Goal: Task Accomplishment & Management: Complete application form

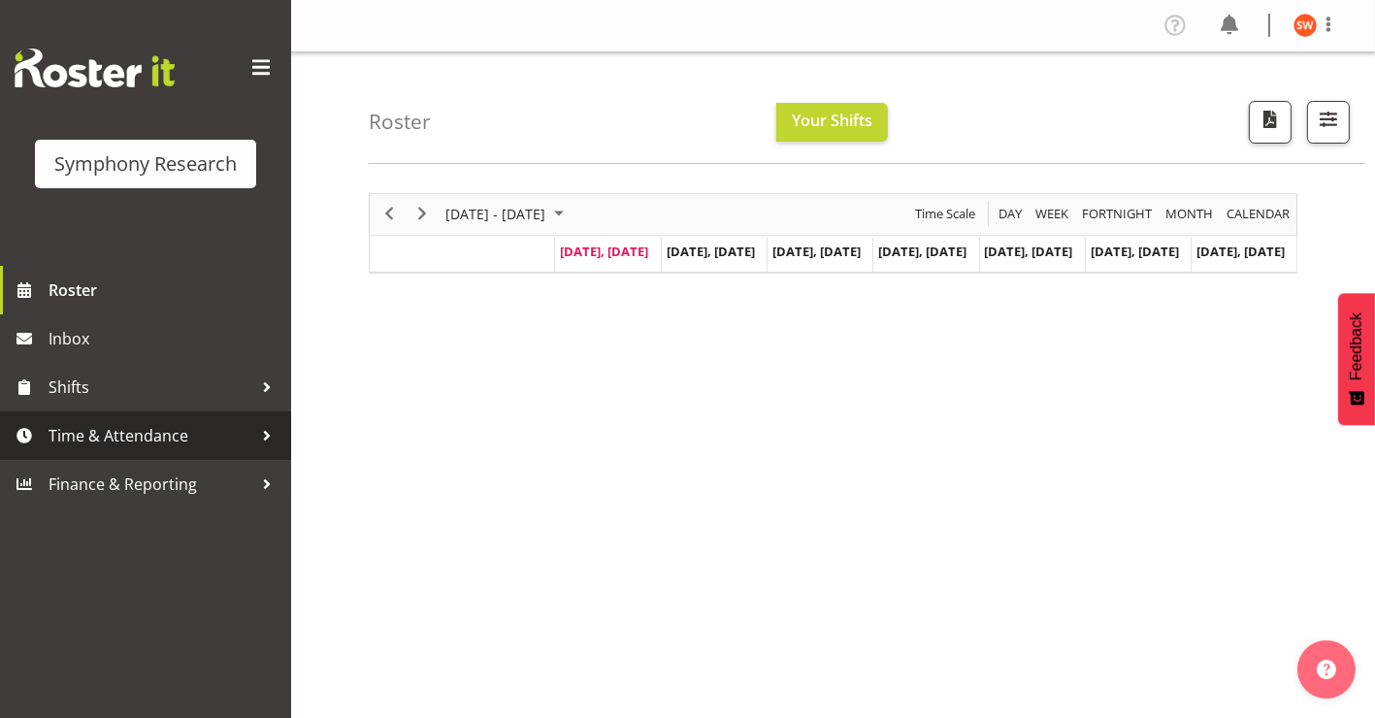
click at [105, 435] on span "Time & Attendance" at bounding box center [151, 435] width 204 height 29
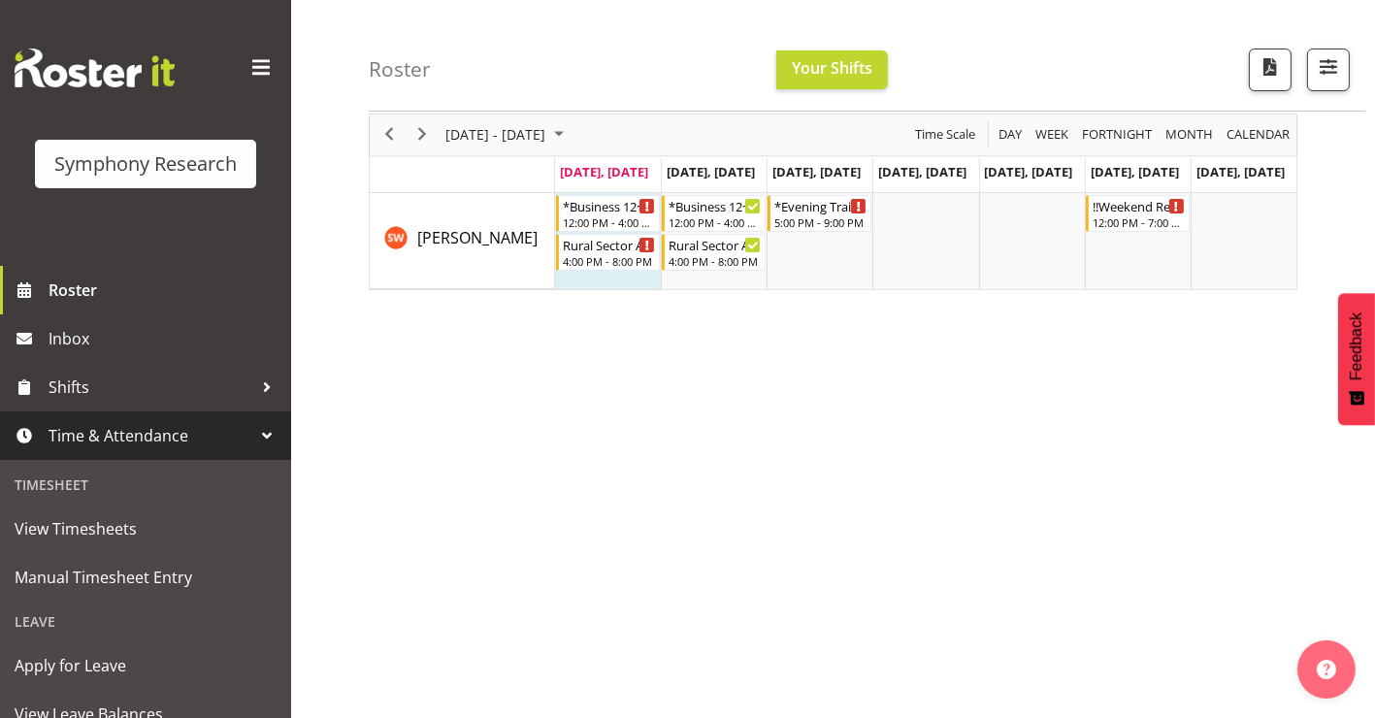
scroll to position [62, 0]
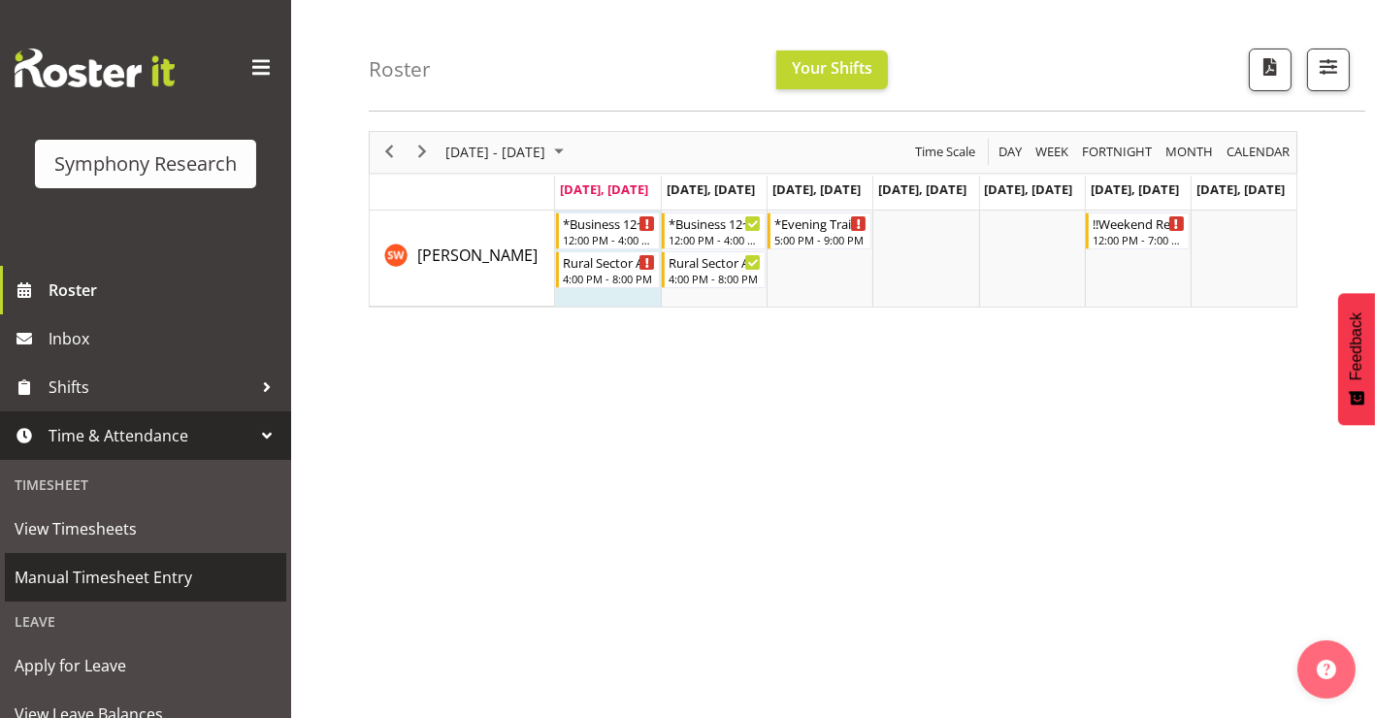
click at [64, 573] on span "Manual Timesheet Entry" at bounding box center [146, 577] width 262 height 29
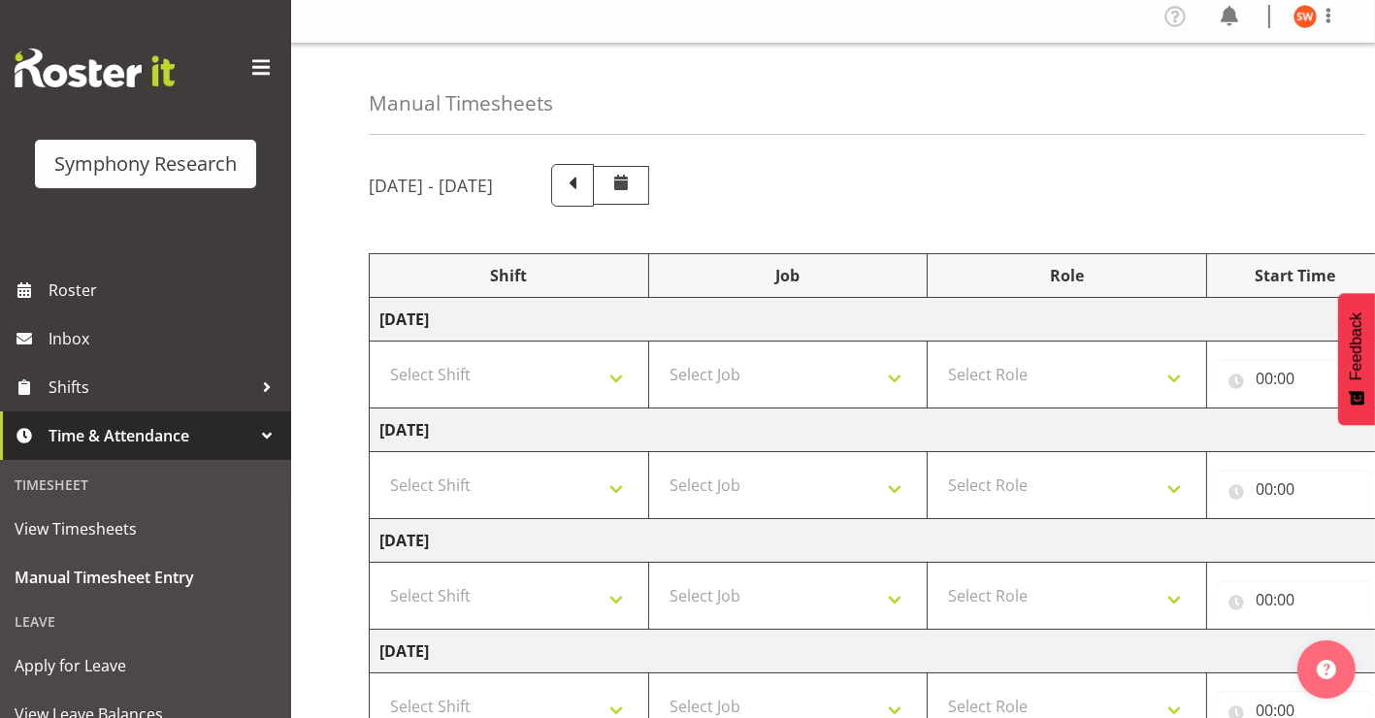
scroll to position [4, 0]
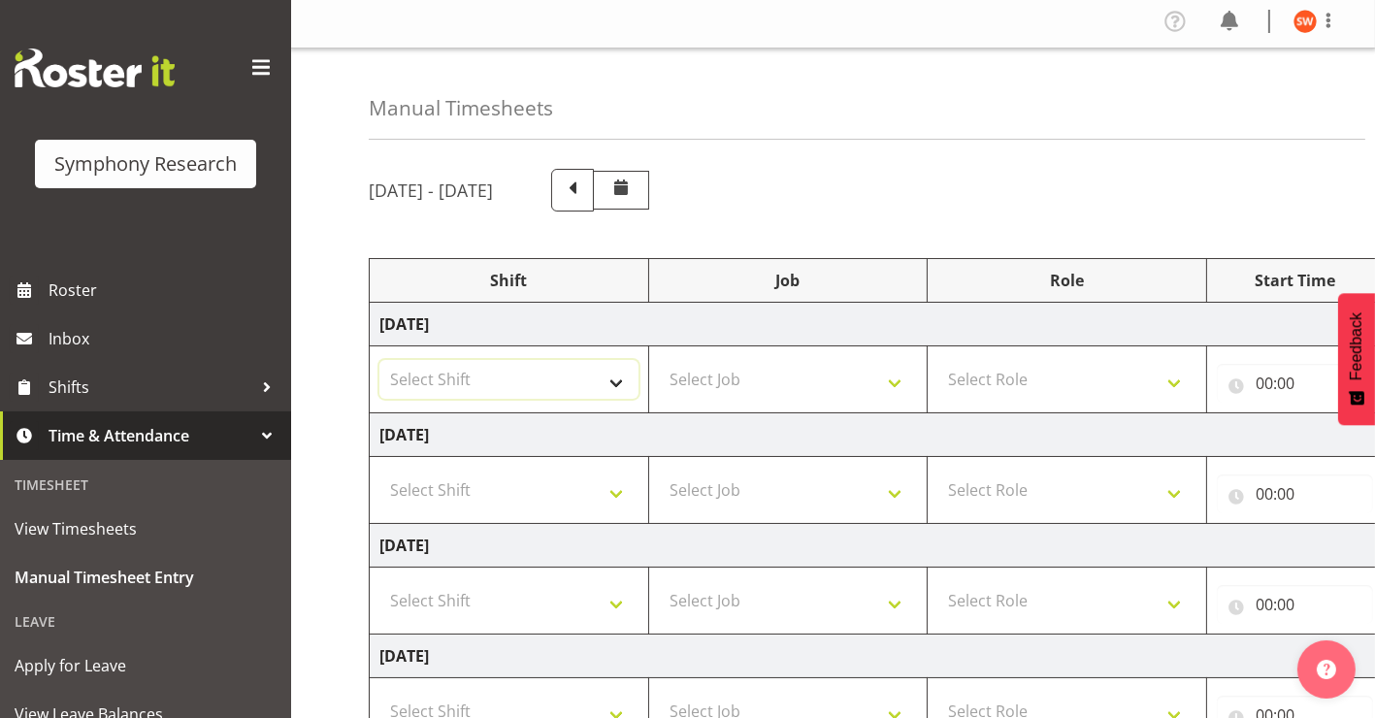
click at [625, 382] on select "Select Shift !!Weekend Residential (Roster IT Shift Label) *Business 9/10am ~ 4…" at bounding box center [509, 379] width 259 height 39
select select "81741"
click at [380, 360] on select "Select Shift !!Weekend Residential (Roster IT Shift Label) *Business 9/10am ~ 4…" at bounding box center [509, 379] width 259 height 39
click at [906, 379] on select "Select Job 550060 IF Admin 553492 World Poll Aus Wave 2 Main 2025 553493 World …" at bounding box center [788, 379] width 259 height 39
select select "757"
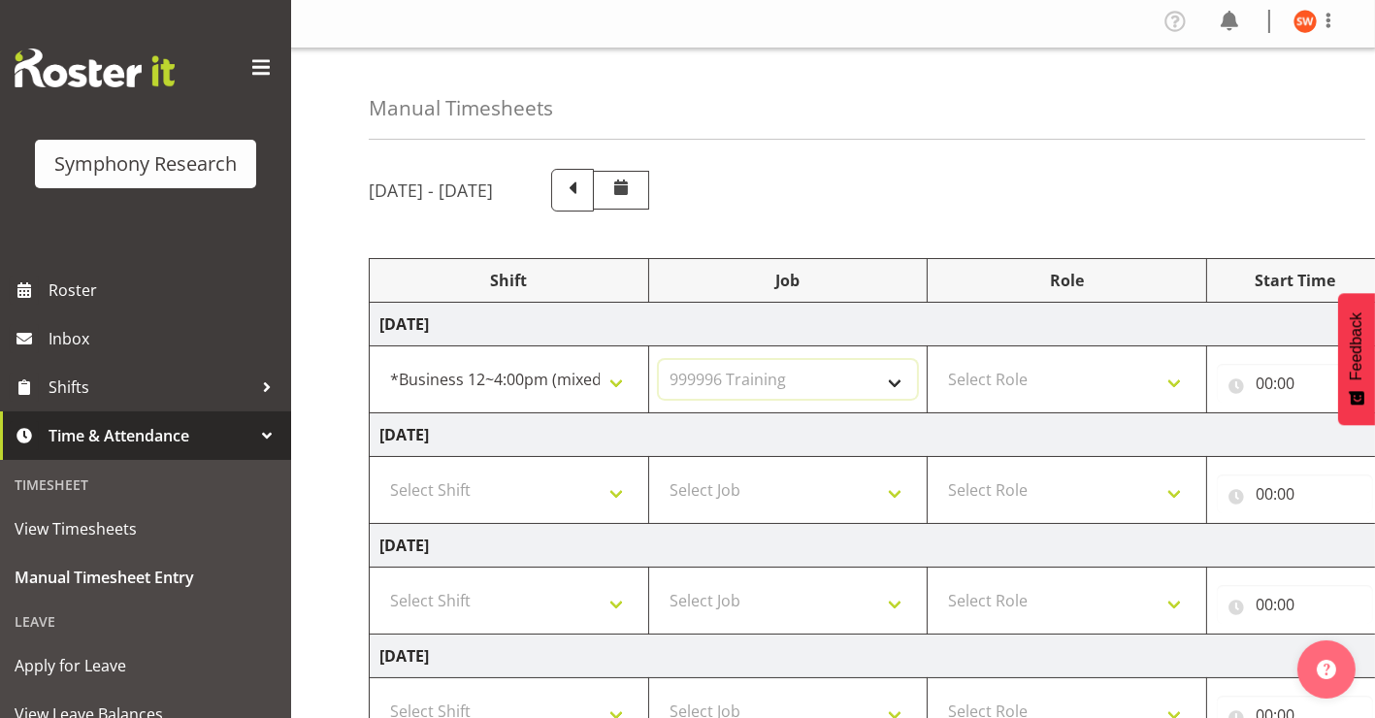
click at [659, 360] on select "Select Job 550060 IF Admin 553492 World Poll Aus Wave 2 Main 2025 553493 World …" at bounding box center [788, 379] width 259 height 39
click at [983, 384] on select "Select Role Briefing Interviewing" at bounding box center [1067, 379] width 259 height 39
select select "297"
click at [938, 360] on select "Select Role Briefing Interviewing" at bounding box center [1067, 379] width 259 height 39
click at [1269, 381] on input "00:00" at bounding box center [1295, 383] width 156 height 39
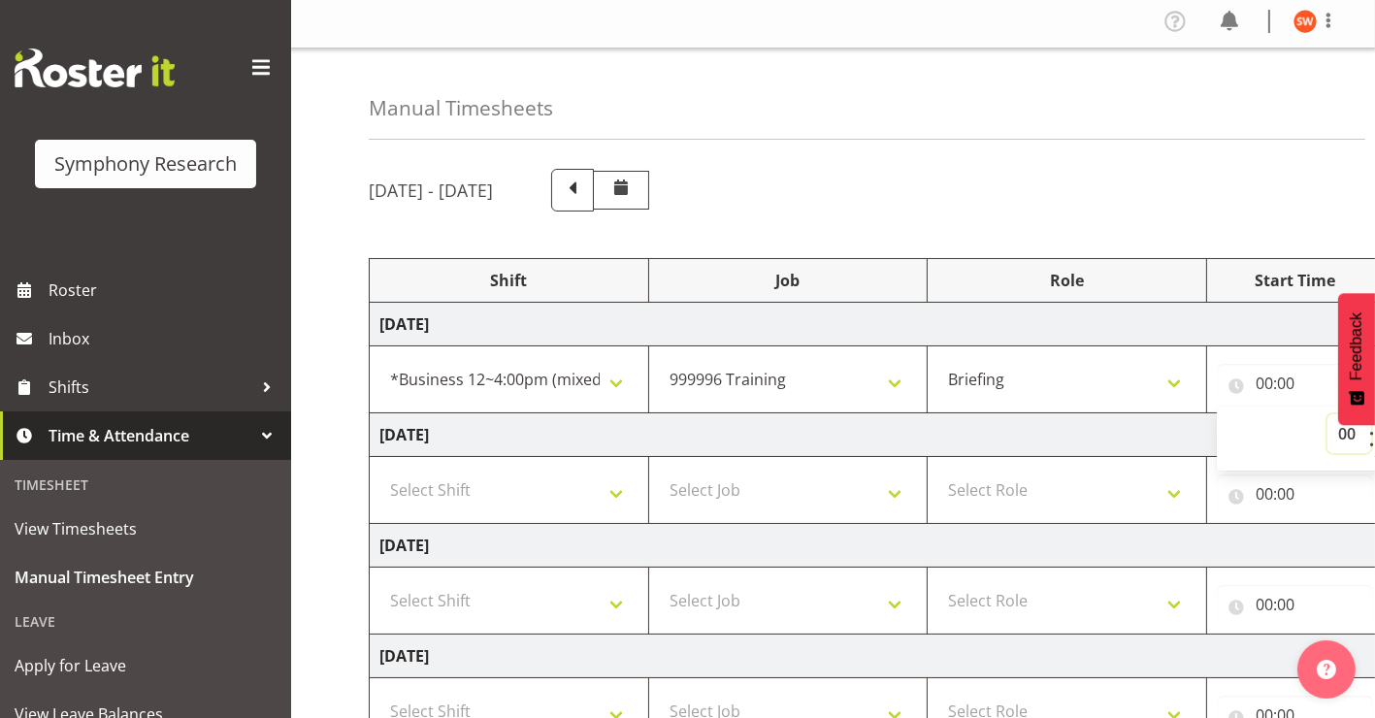
click at [1340, 438] on select "00 01 02 03 04 05 06 07 08 09 10 11 12 13 14 15 16 17 18 19 20 21 22 23" at bounding box center [1350, 433] width 44 height 39
select select "12"
click at [1328, 414] on select "00 01 02 03 04 05 06 07 08 09 10 11 12 13 14 15 16 17 18 19 20 21 22 23" at bounding box center [1350, 433] width 44 height 39
type input "12:00"
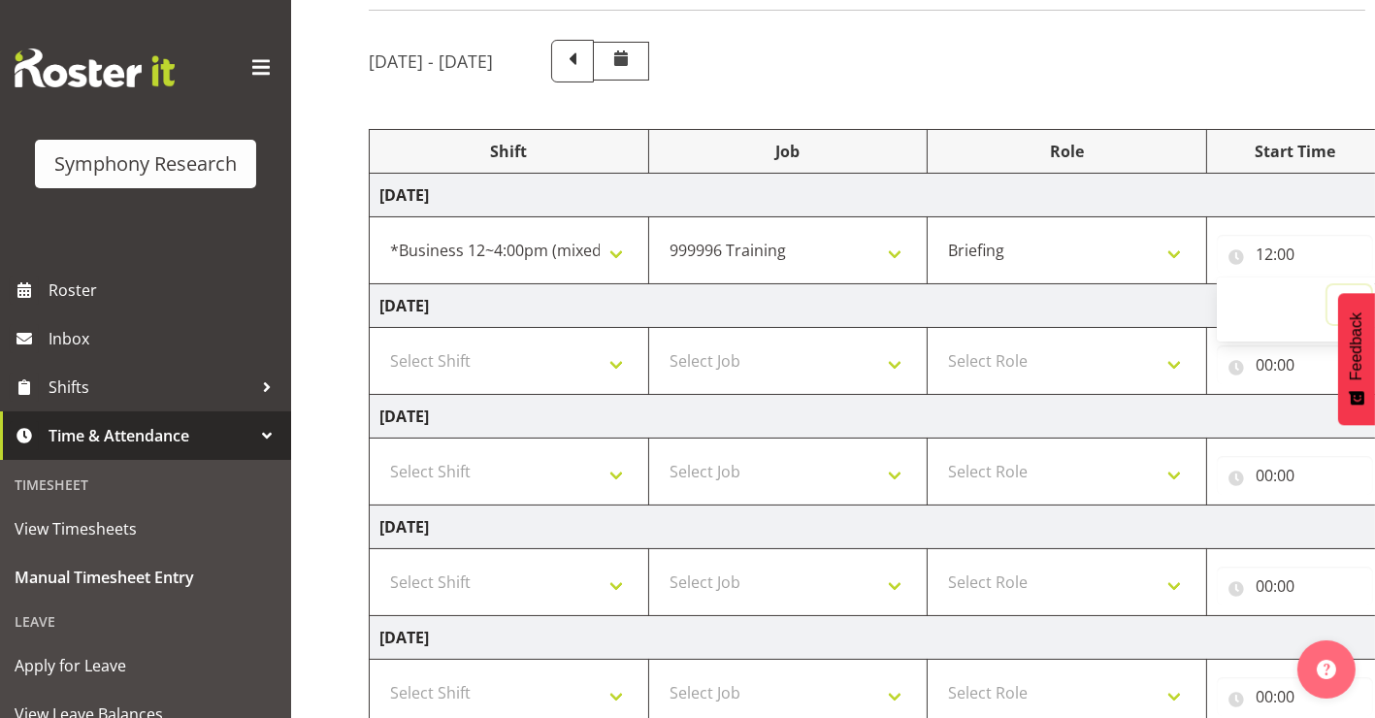
scroll to position [159, 0]
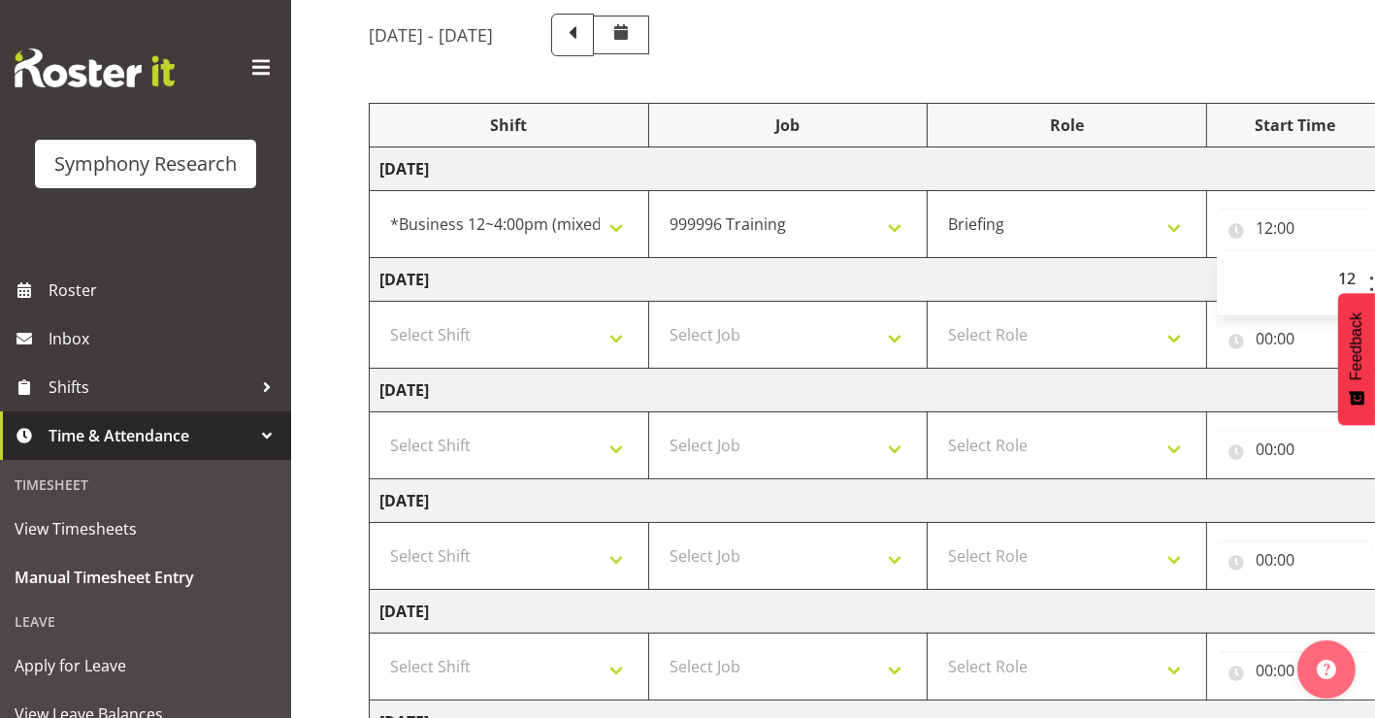
click at [246, 63] on span at bounding box center [261, 67] width 31 height 31
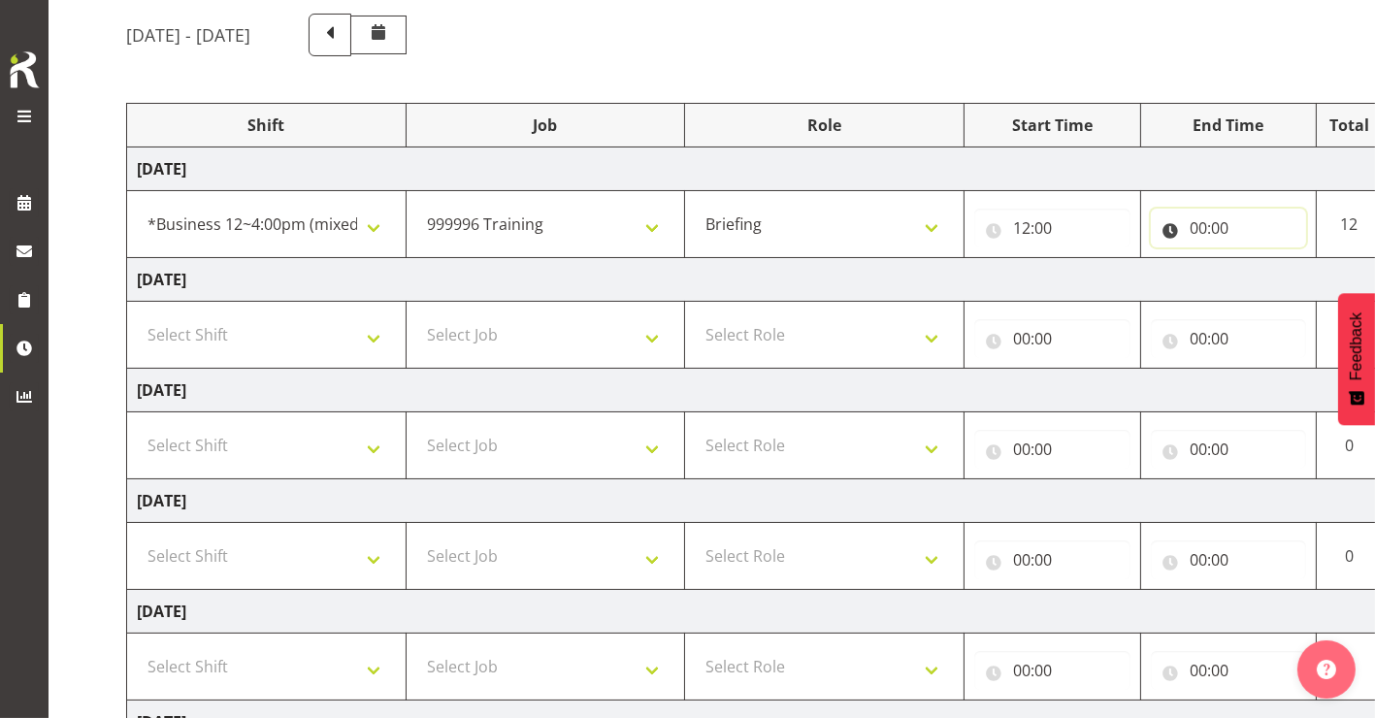
click at [1204, 229] on input "00:00" at bounding box center [1229, 228] width 156 height 39
click at [1279, 281] on select "00 01 02 03 04 05 06 07 08 09 10 11 12 13 14 15 16 17 18 19 20 21 22 23" at bounding box center [1284, 278] width 44 height 39
select select "13"
click at [1262, 259] on select "00 01 02 03 04 05 06 07 08 09 10 11 12 13 14 15 16 17 18 19 20 21 22 23" at bounding box center [1284, 278] width 44 height 39
type input "13:00"
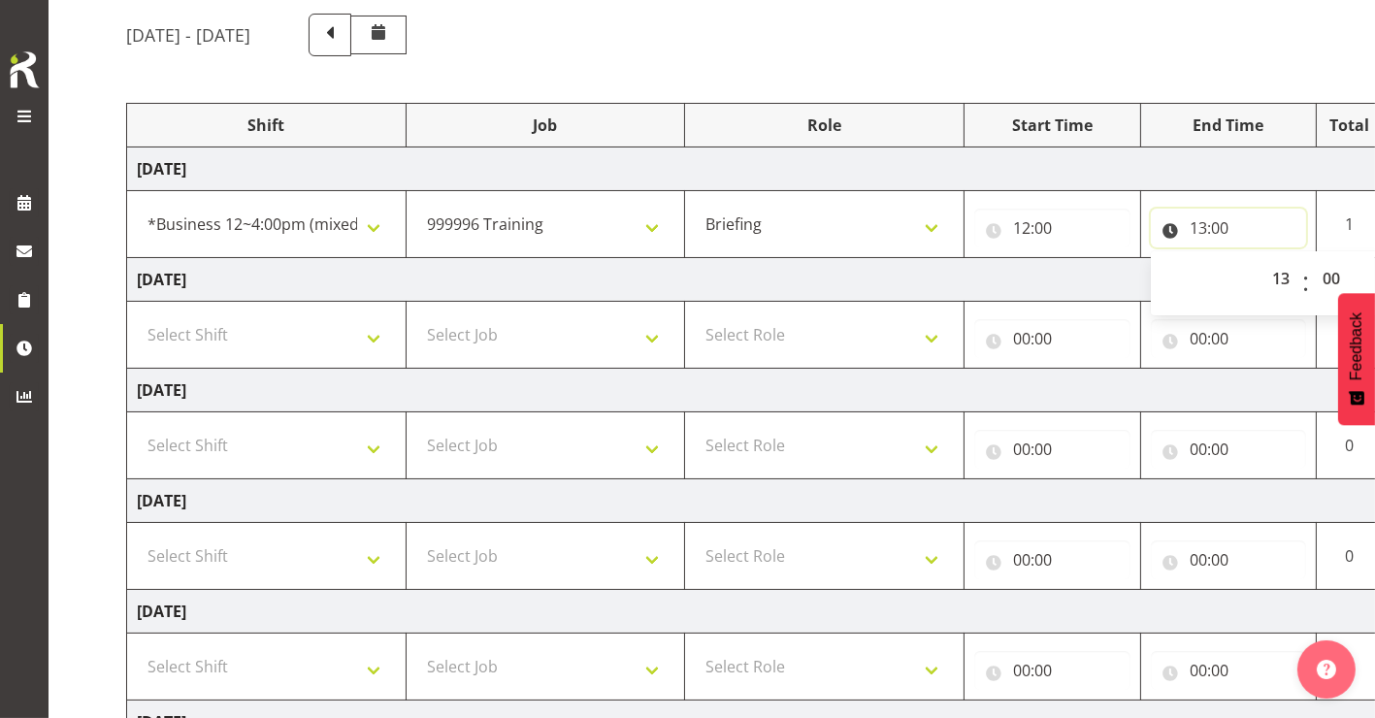
click at [1223, 225] on input "13:00" at bounding box center [1229, 228] width 156 height 39
click at [1219, 228] on input "13:00" at bounding box center [1229, 228] width 156 height 39
click at [1332, 280] on select "00 01 02 03 04 05 06 07 08 09 10 11 12 13 14 15 16 17 18 19 20 21 22 23 24 25 2…" at bounding box center [1334, 278] width 44 height 39
select select "10"
click at [1312, 259] on select "00 01 02 03 04 05 06 07 08 09 10 11 12 13 14 15 16 17 18 19 20 21 22 23 24 25 2…" at bounding box center [1334, 278] width 44 height 39
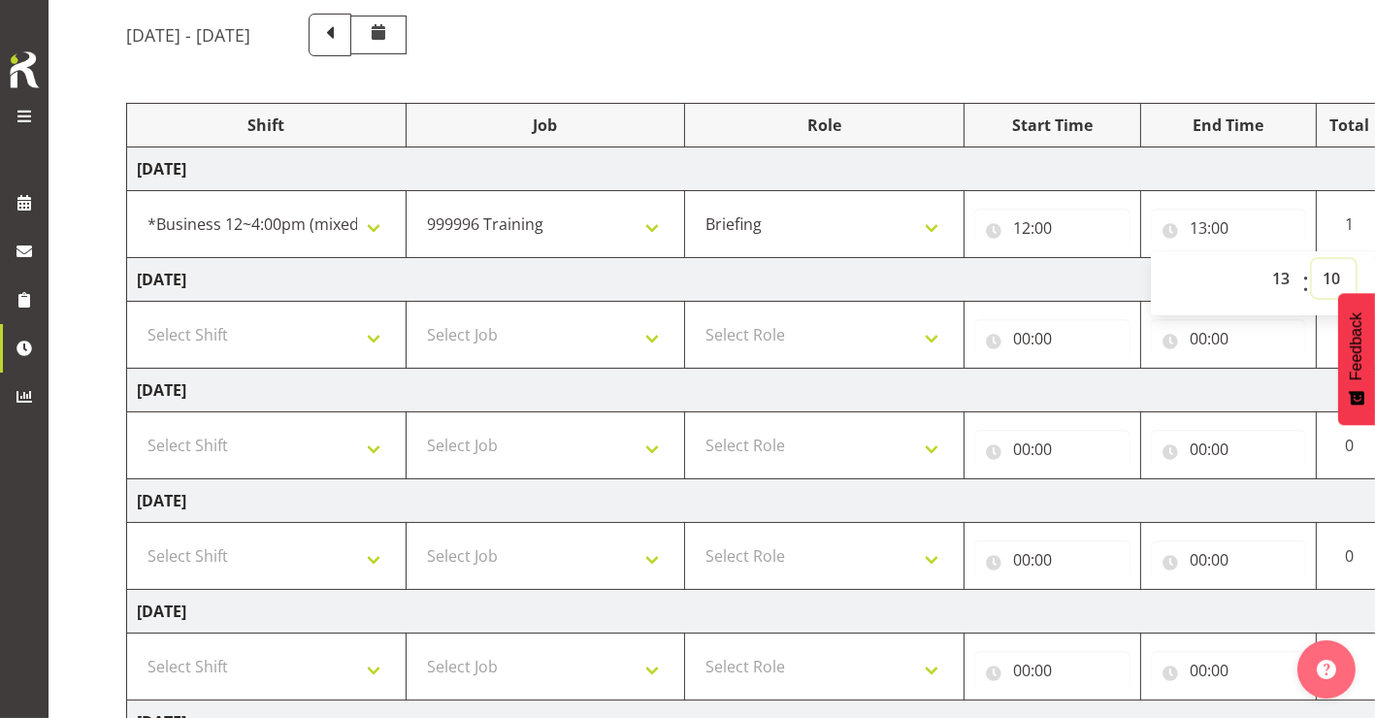
type input "13:10"
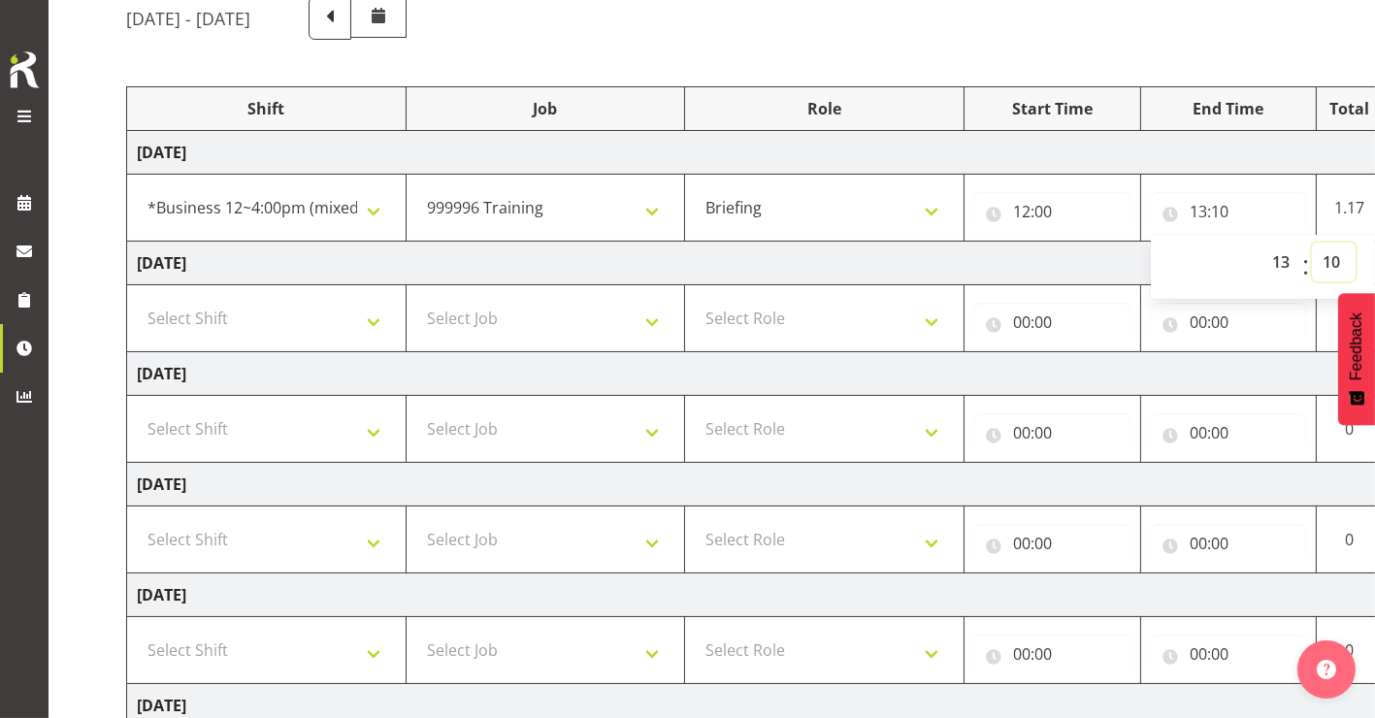
scroll to position [165, 0]
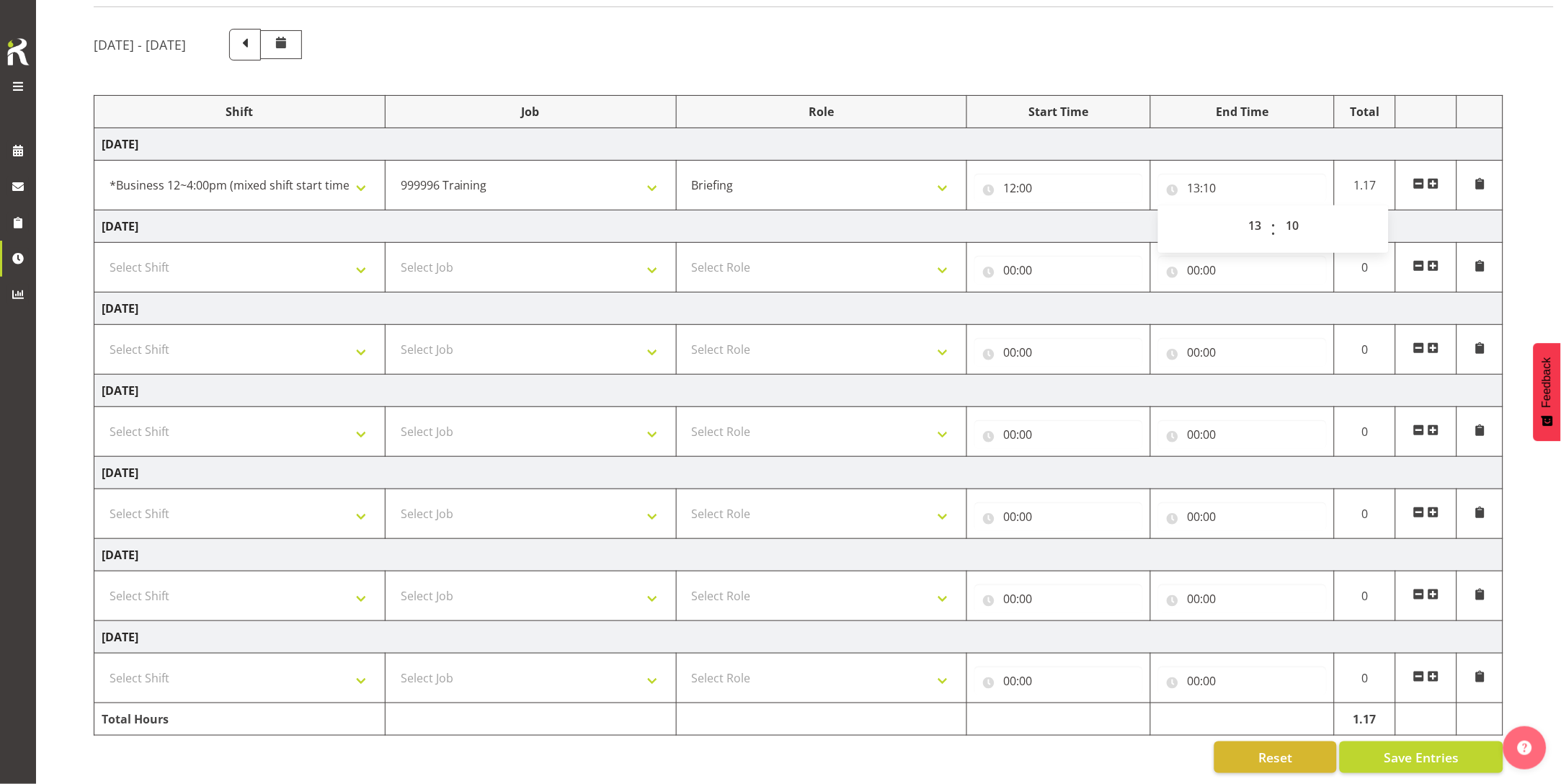
click at [1020, 178] on span at bounding box center [1434, 184] width 12 height 12
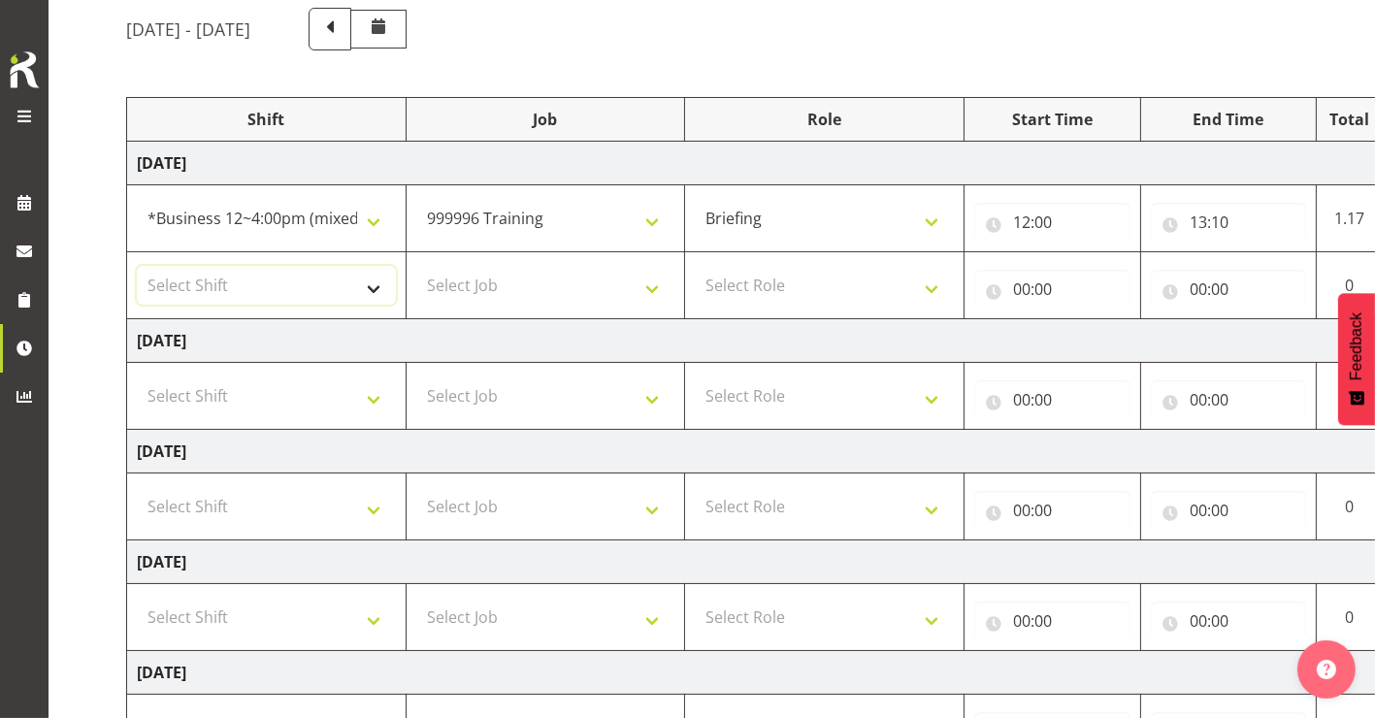
click at [244, 276] on select "Select Shift !!Weekend Residential (Roster IT Shift Label) *Business 9/10am ~ 4…" at bounding box center [266, 285] width 259 height 39
select select "81741"
click at [137, 266] on select "Select Shift !!Weekend Residential (Roster IT Shift Label) *Business 9/10am ~ 4…" at bounding box center [266, 285] width 259 height 39
click at [524, 291] on select "Select Job 550060 IF Admin 553492 World Poll Aus Wave 2 Main 2025 553493 World …" at bounding box center [545, 285] width 259 height 39
click at [588, 285] on select "Select Job 550060 IF Admin 553492 World Poll Aus Wave 2 Main 2025 553493 World …" at bounding box center [545, 285] width 259 height 39
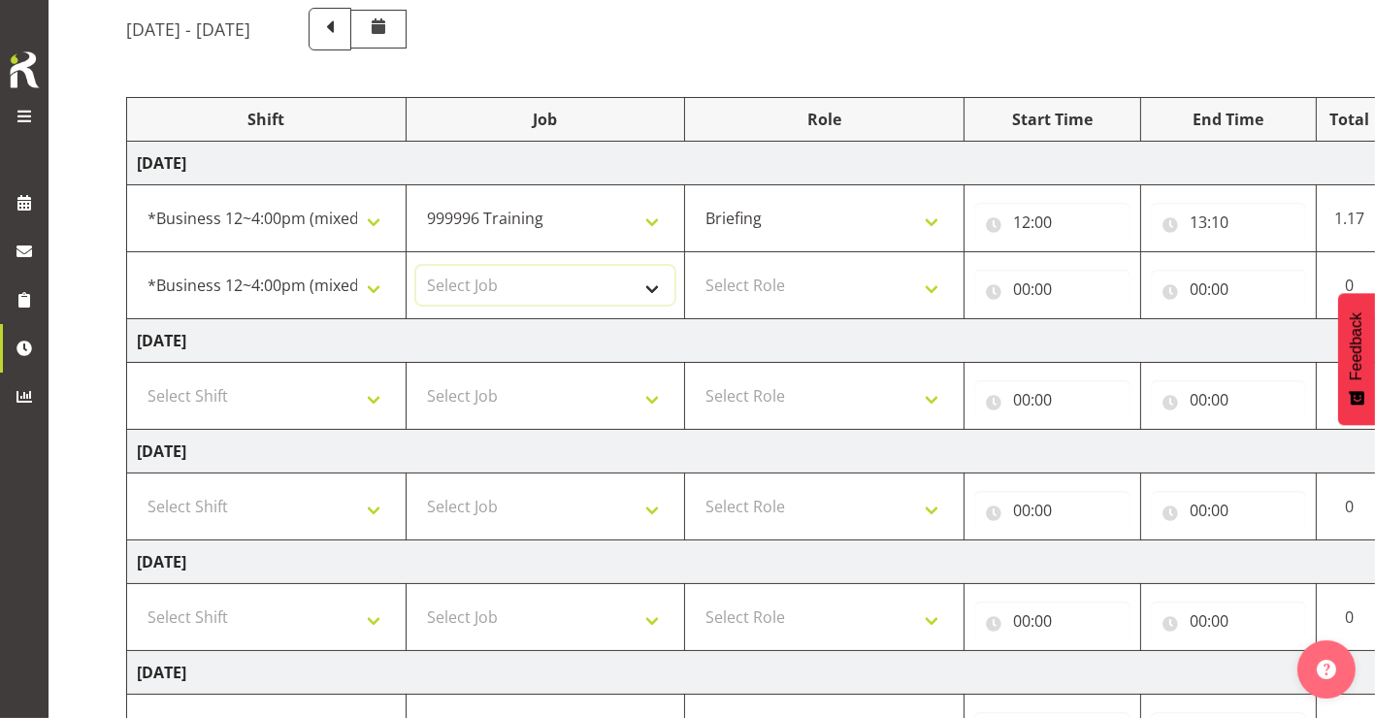
select select "10575"
click at [416, 266] on select "Select Job 550060 IF Admin 553492 World Poll Aus Wave 2 Main 2025 553493 World …" at bounding box center [545, 285] width 259 height 39
click at [826, 287] on select "Select Role Briefing Interviewing" at bounding box center [824, 285] width 259 height 39
select select "47"
click at [695, 266] on select "Select Role Briefing Interviewing" at bounding box center [824, 285] width 259 height 39
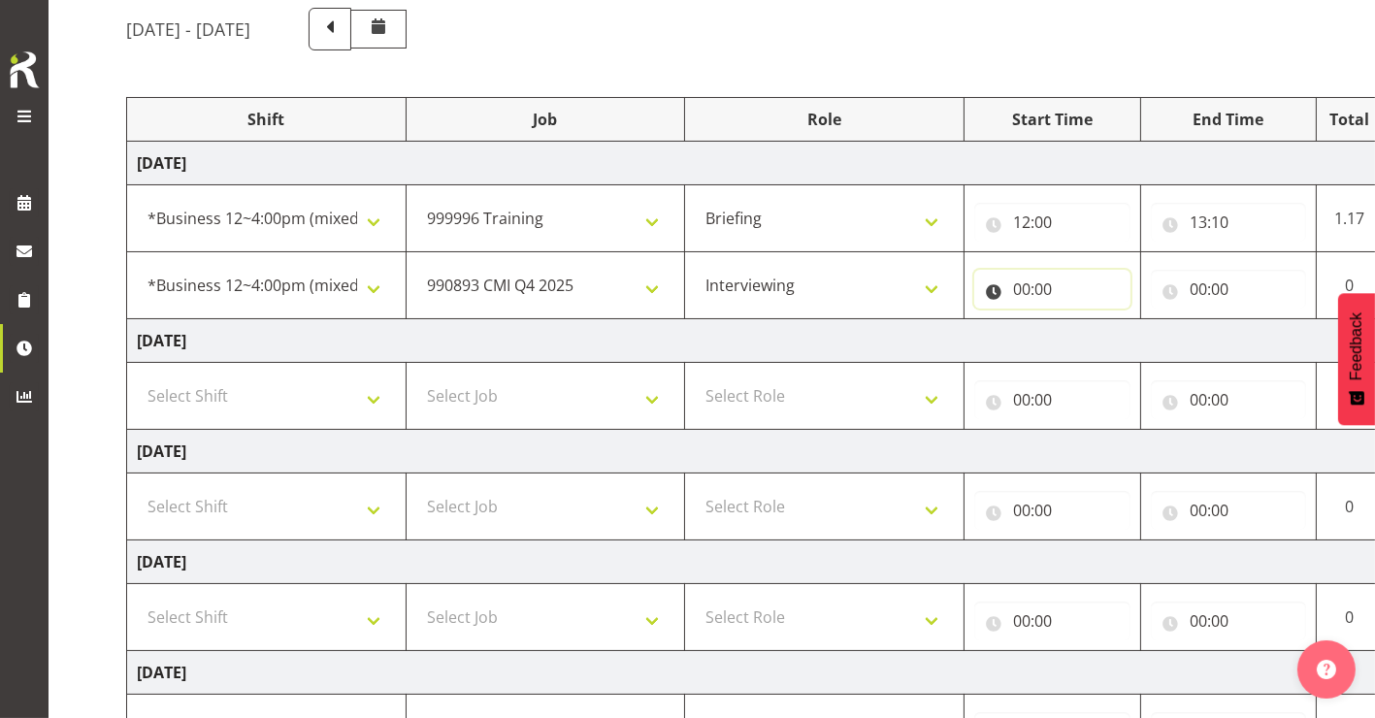
click at [1013, 295] on input "00:00" at bounding box center [1053, 289] width 156 height 39
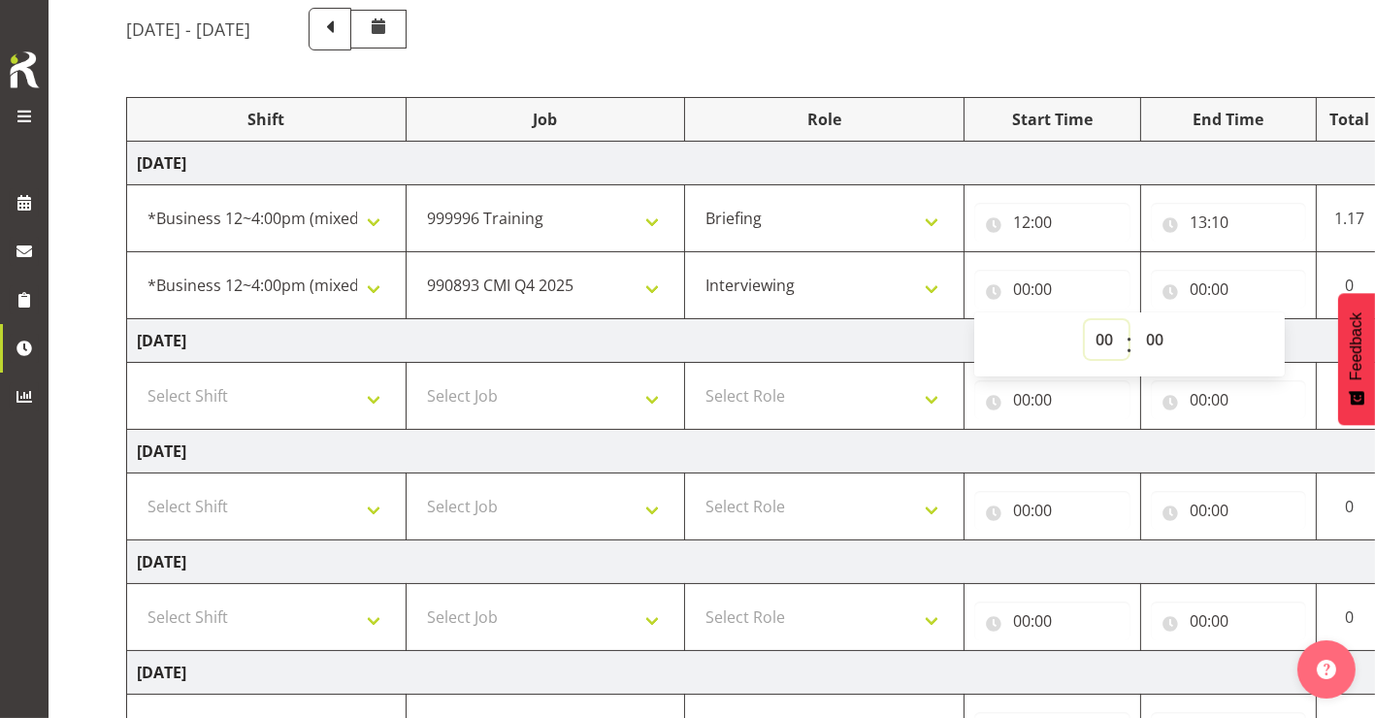
click at [1106, 343] on select "00 01 02 03 04 05 06 07 08 09 10 11 12 13 14 15 16 17 18 19 20 21 22 23" at bounding box center [1107, 339] width 44 height 39
select select "13"
click at [1085, 320] on select "00 01 02 03 04 05 06 07 08 09 10 11 12 13 14 15 16 17 18 19 20 21 22 23" at bounding box center [1107, 339] width 44 height 39
type input "13:00"
click at [1149, 342] on select "00 01 02 03 04 05 06 07 08 09 10 11 12 13 14 15 16 17 18 19 20 21 22 23 24 25 2…" at bounding box center [1158, 339] width 44 height 39
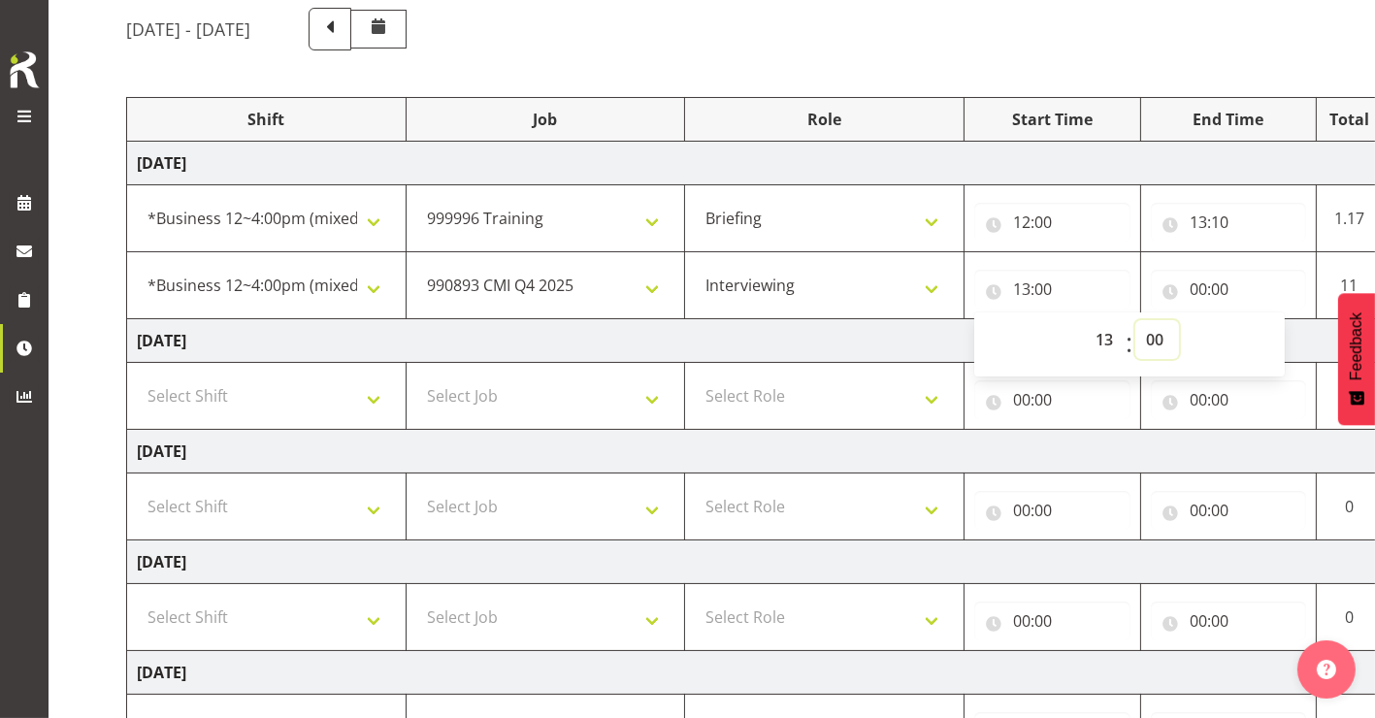
select select "10"
click at [1136, 320] on select "00 01 02 03 04 05 06 07 08 09 10 11 12 13 14 15 16 17 18 19 20 21 22 23 24 25 2…" at bounding box center [1158, 339] width 44 height 39
type input "13:10"
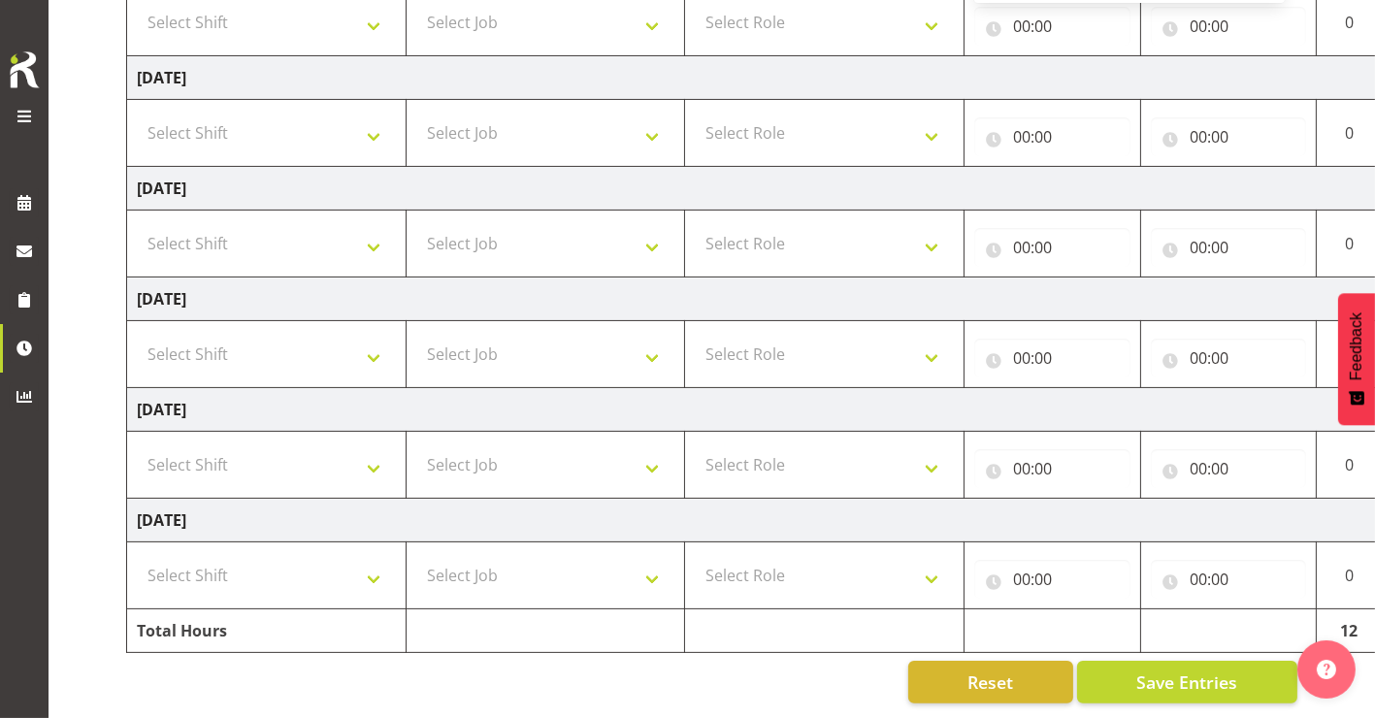
scroll to position [569, 0]
click at [1169, 670] on span "Save Entries" at bounding box center [1187, 682] width 101 height 25
click at [1171, 670] on span "Save Entries" at bounding box center [1187, 682] width 101 height 25
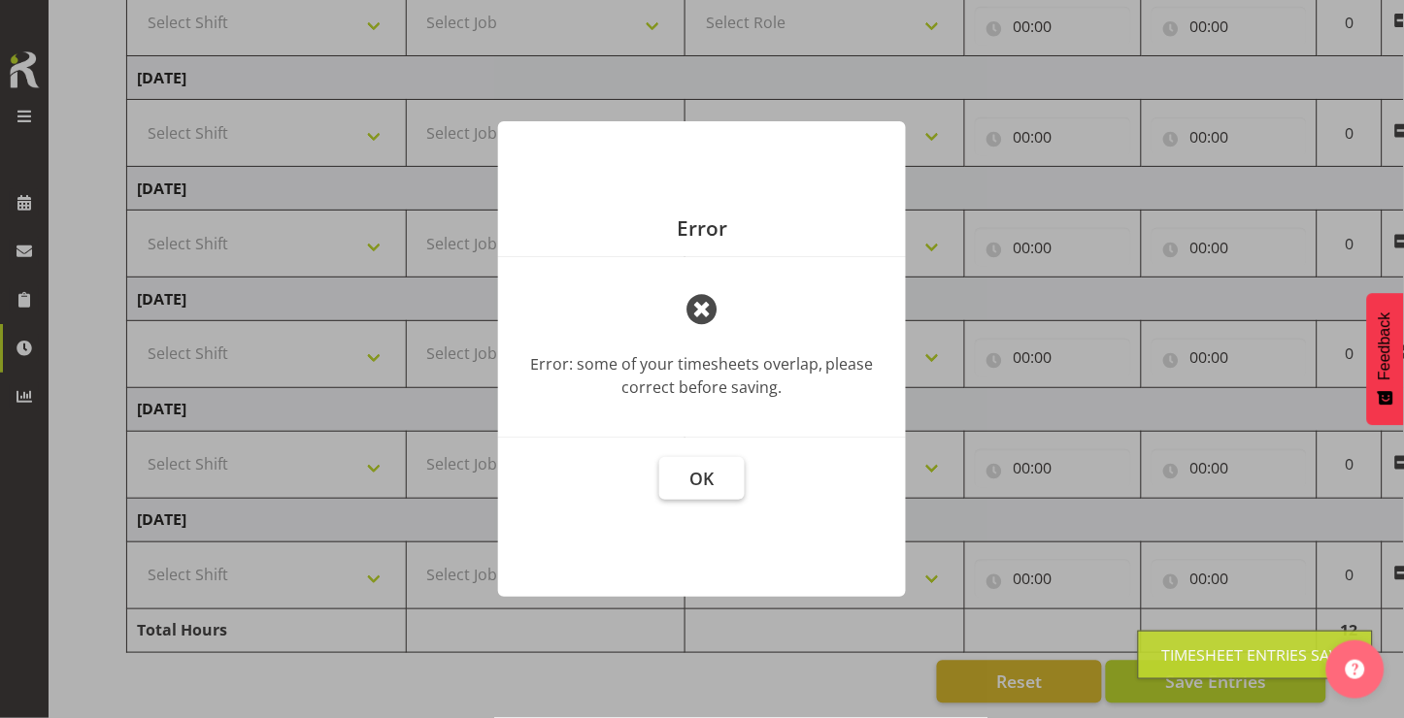
click at [696, 492] on button "OK" at bounding box center [701, 478] width 85 height 43
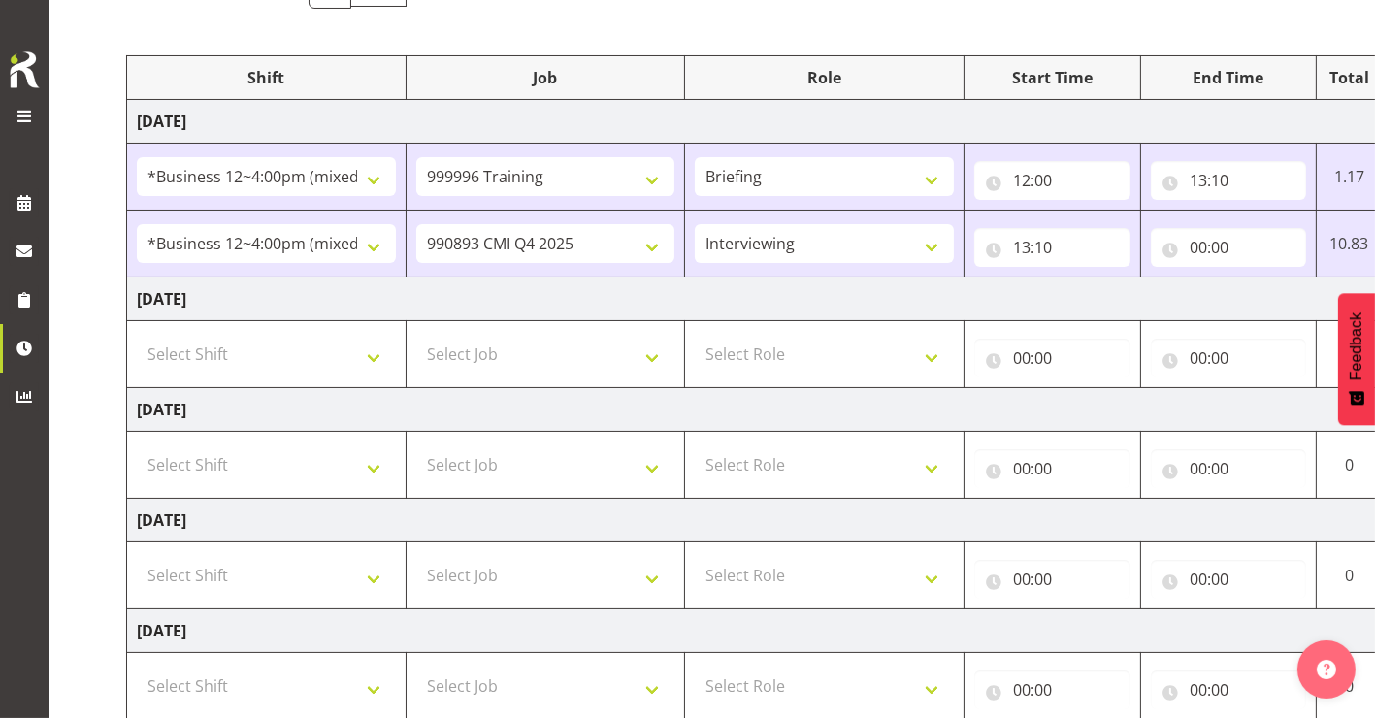
scroll to position [205, 0]
click at [1204, 253] on input "00:00" at bounding box center [1229, 249] width 156 height 39
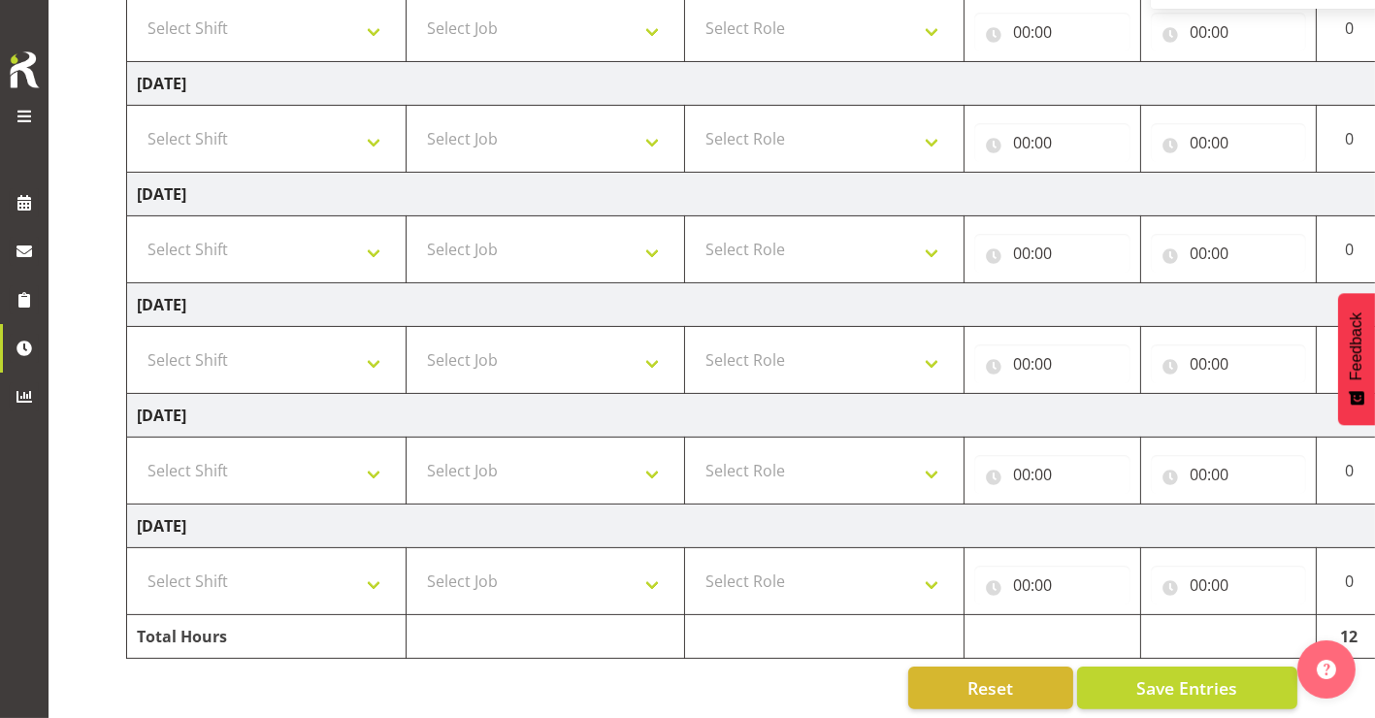
scroll to position [569, 0]
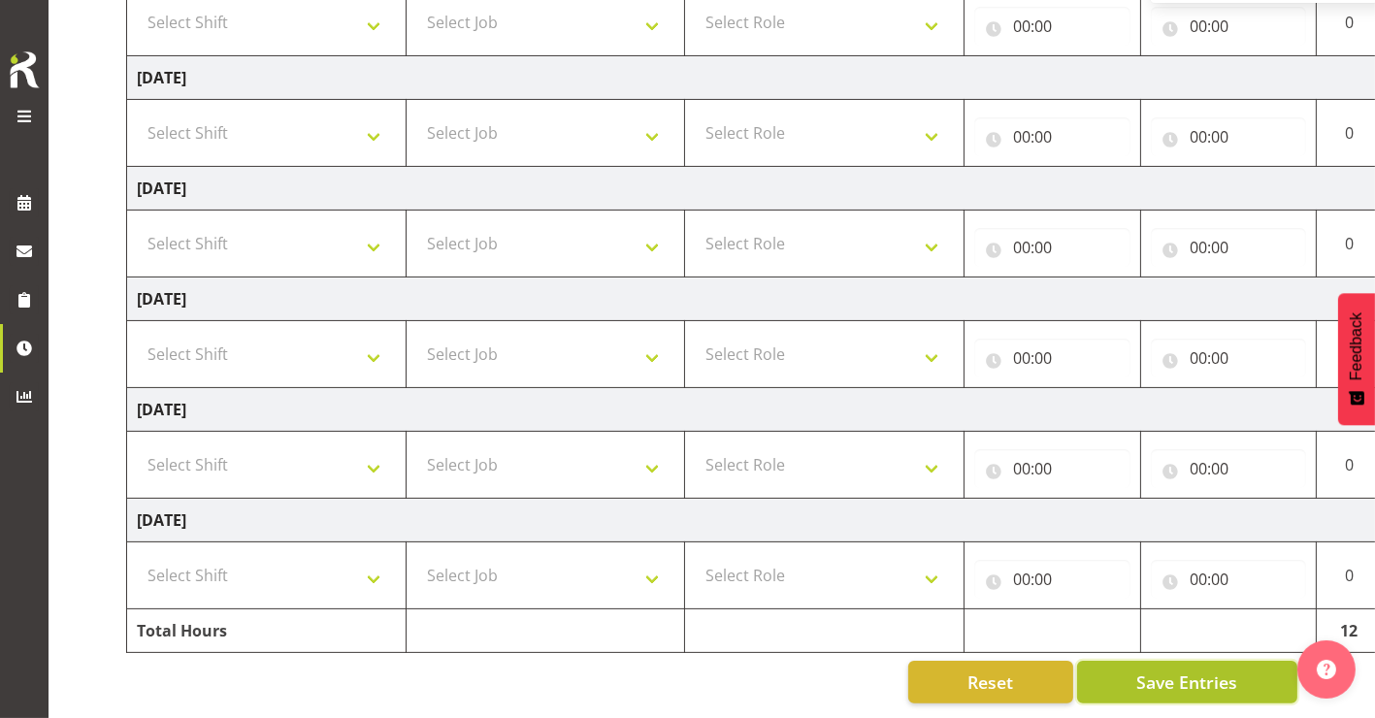
click at [1214, 670] on span "Save Entries" at bounding box center [1187, 682] width 101 height 25
click at [608, 661] on div "Reset Save Entries" at bounding box center [712, 682] width 1172 height 43
